Goal: Browse casually

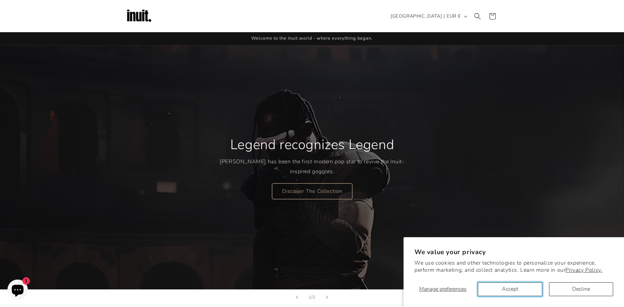
click at [516, 289] on button "Accept" at bounding box center [510, 289] width 64 height 14
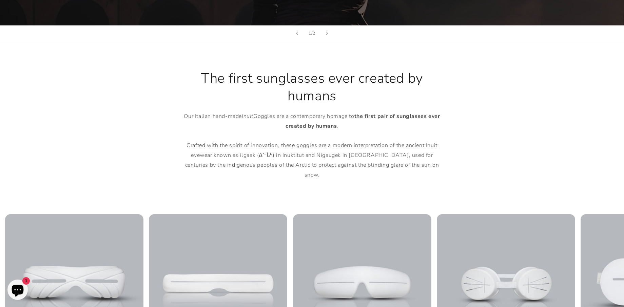
scroll to position [373, 0]
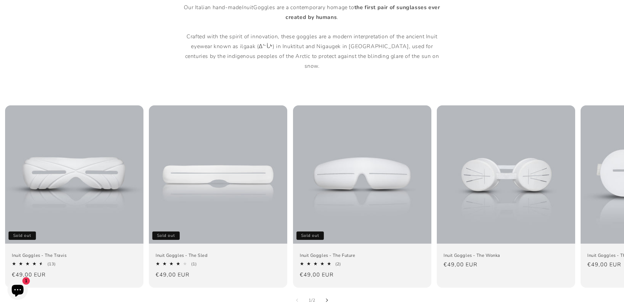
click at [327, 298] on icon "Slide right" at bounding box center [327, 300] width 2 height 4
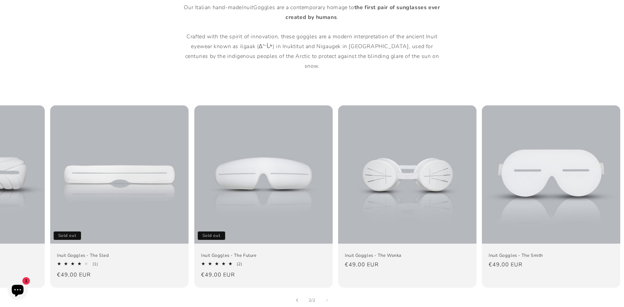
scroll to position [0, 100]
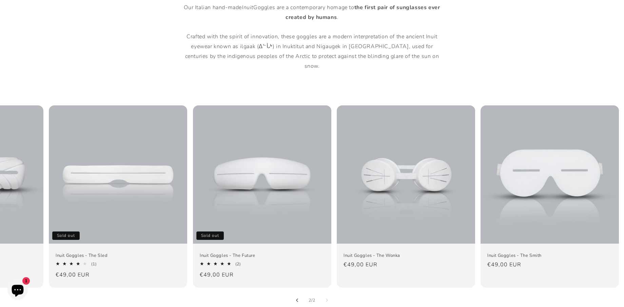
click at [296, 298] on icon "Slide left" at bounding box center [297, 300] width 2 height 4
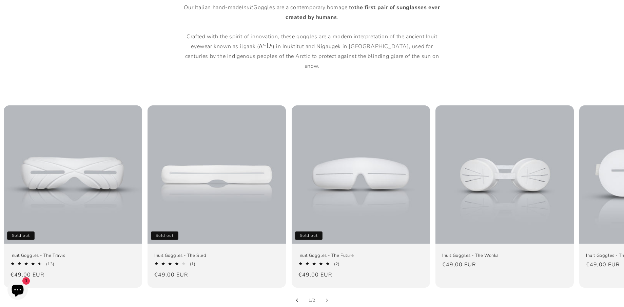
scroll to position [0, 0]
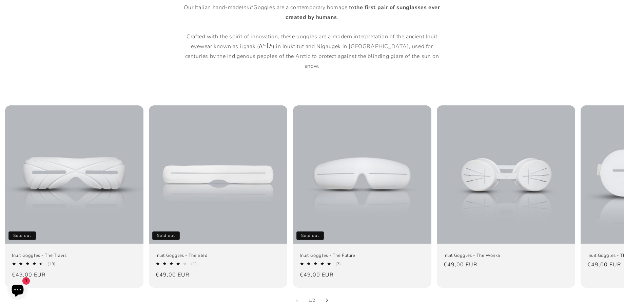
click at [326, 298] on icon "Slide right" at bounding box center [327, 300] width 2 height 4
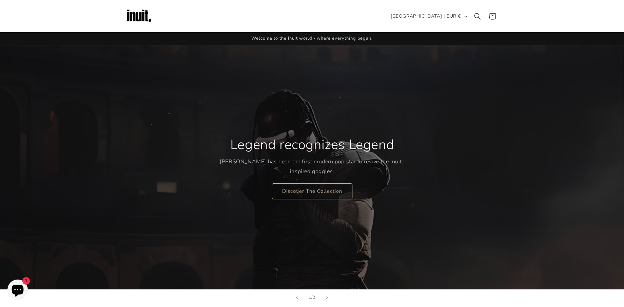
click at [134, 11] on img at bounding box center [138, 16] width 27 height 27
click at [293, 191] on link "Discover The Collection" at bounding box center [312, 191] width 80 height 16
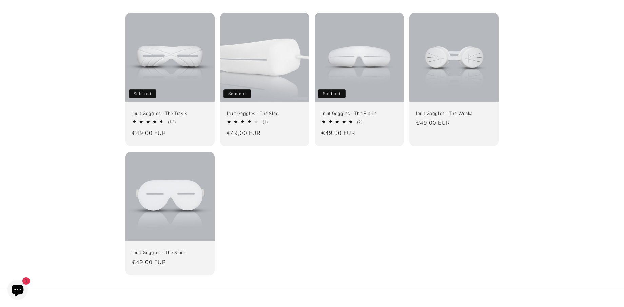
scroll to position [135, 0]
